Goal: Task Accomplishment & Management: Use online tool/utility

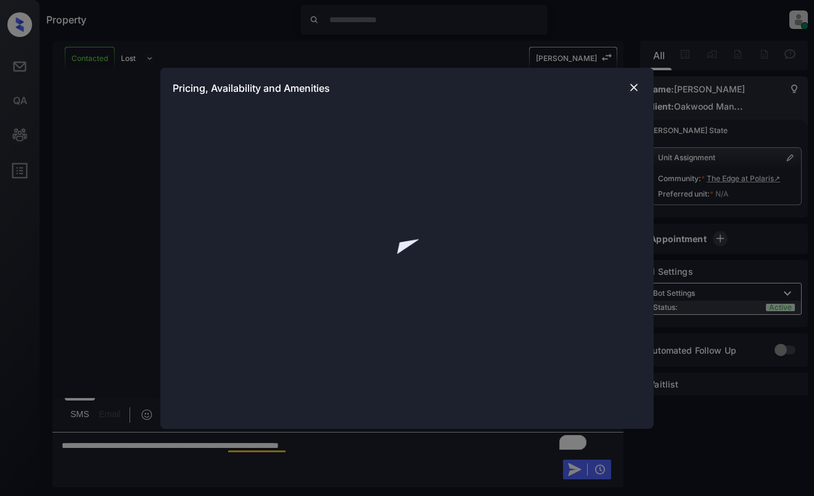
scroll to position [637, 0]
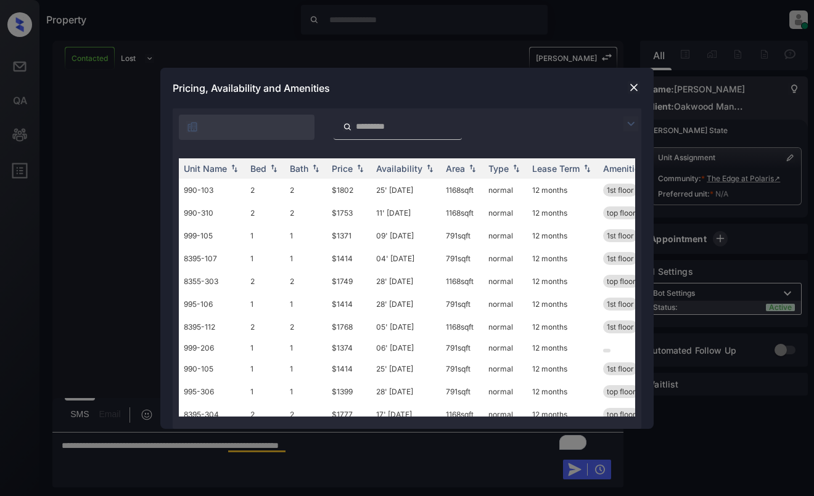
click at [633, 86] on img at bounding box center [634, 87] width 12 height 12
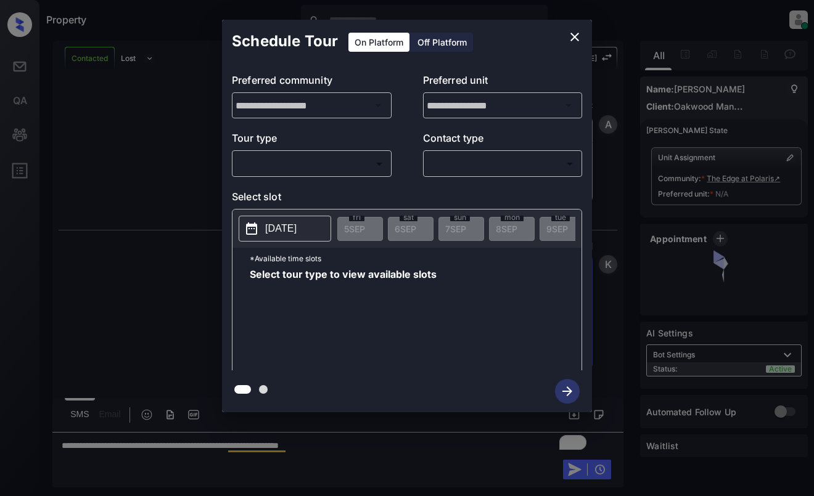
scroll to position [803, 0]
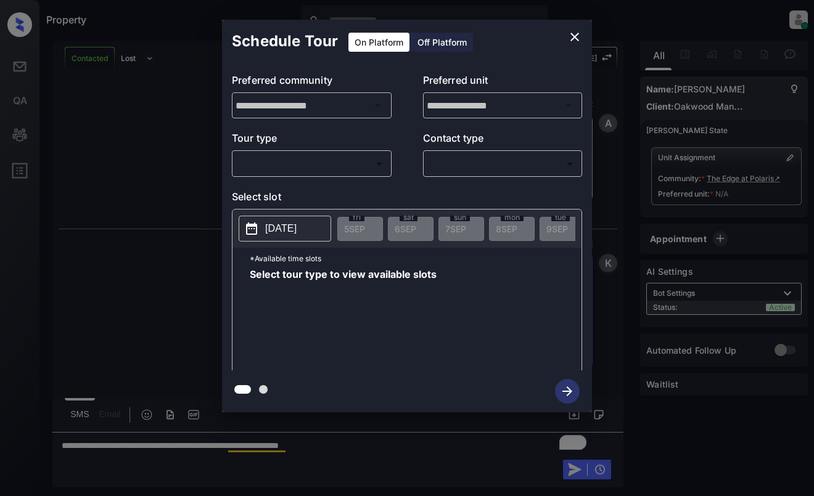
click at [361, 162] on body "Property Dominic Ceralde Online Set yourself offline Set yourself on break Prof…" at bounding box center [407, 248] width 814 height 496
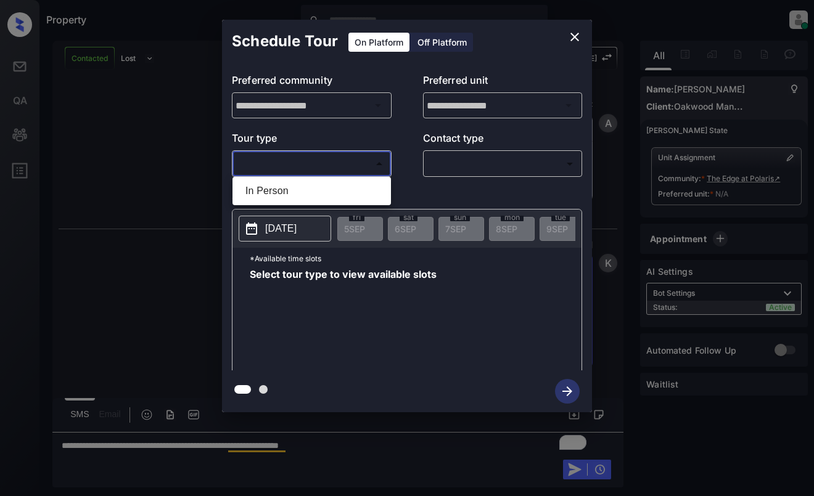
click at [344, 191] on li "In Person" at bounding box center [312, 191] width 152 height 22
type input "********"
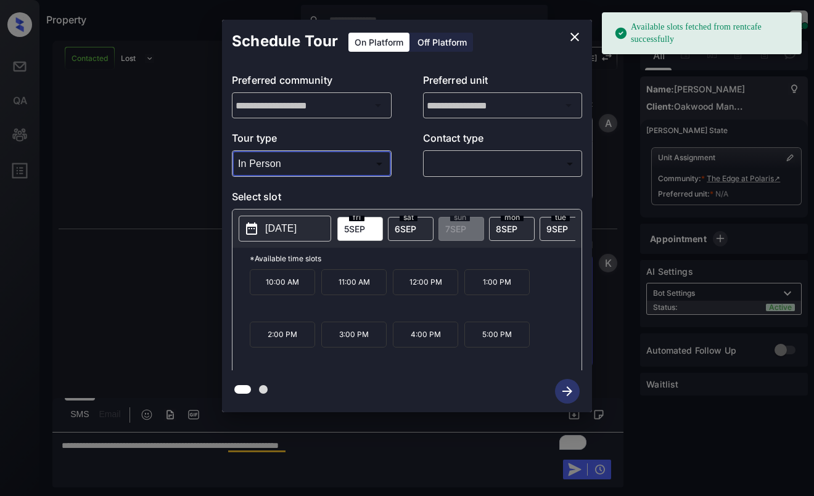
click at [573, 38] on icon "close" at bounding box center [574, 37] width 9 height 9
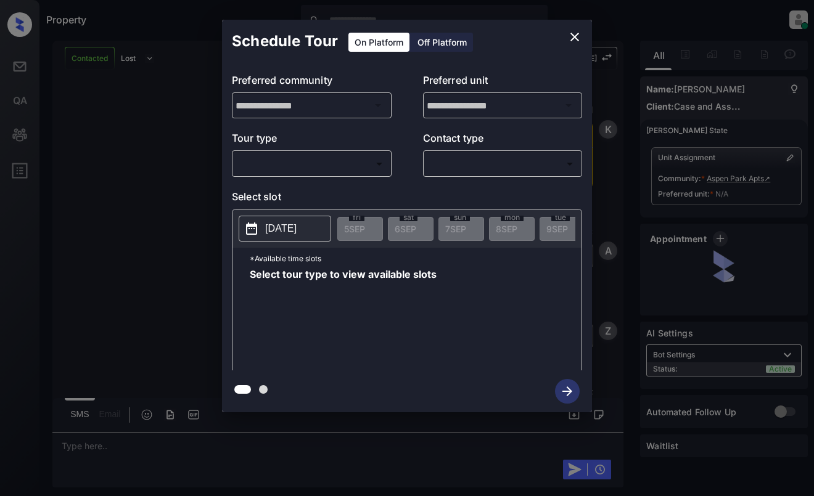
click at [334, 166] on body "Property [PERSON_NAME] Online Set yourself offline Set yourself on break Profil…" at bounding box center [407, 248] width 814 height 496
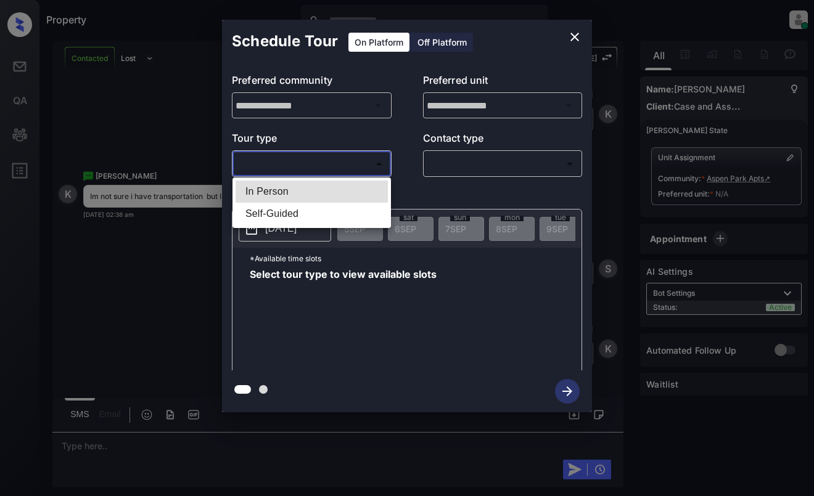
click at [334, 186] on li "In Person" at bounding box center [312, 192] width 152 height 22
type input "********"
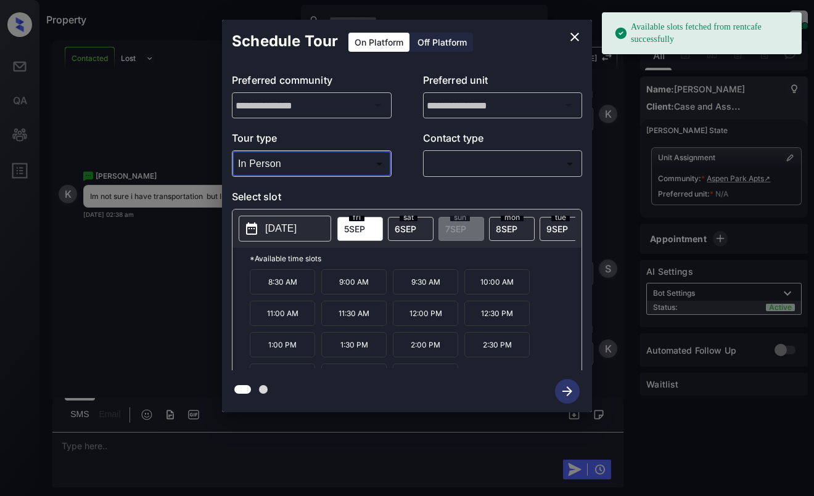
click at [269, 238] on button "[DATE]" at bounding box center [285, 229] width 92 height 26
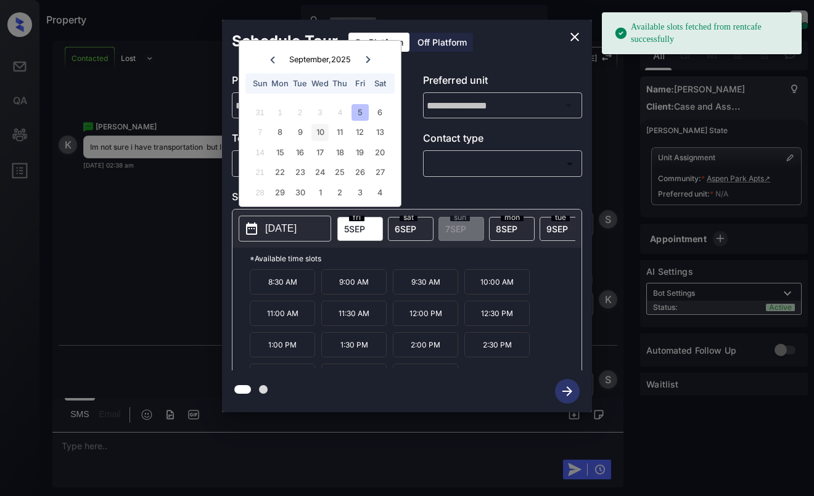
scroll to position [1376, 0]
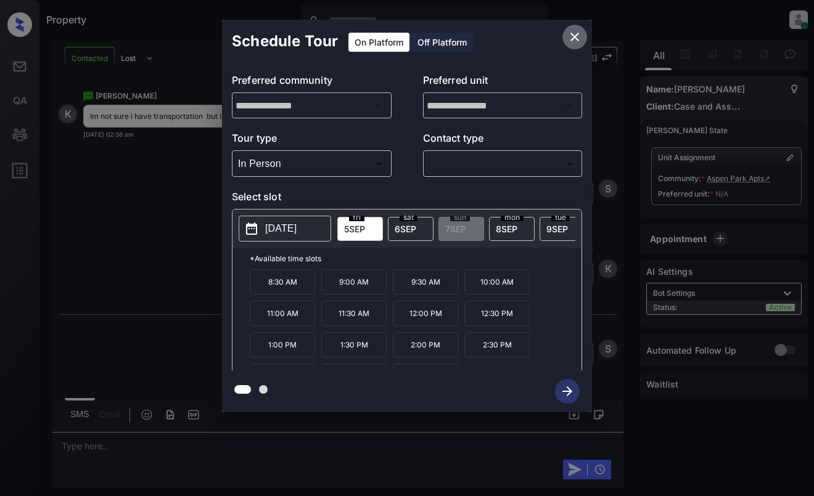
click at [572, 33] on icon "close" at bounding box center [574, 37] width 15 height 15
